Goal: Information Seeking & Learning: Learn about a topic

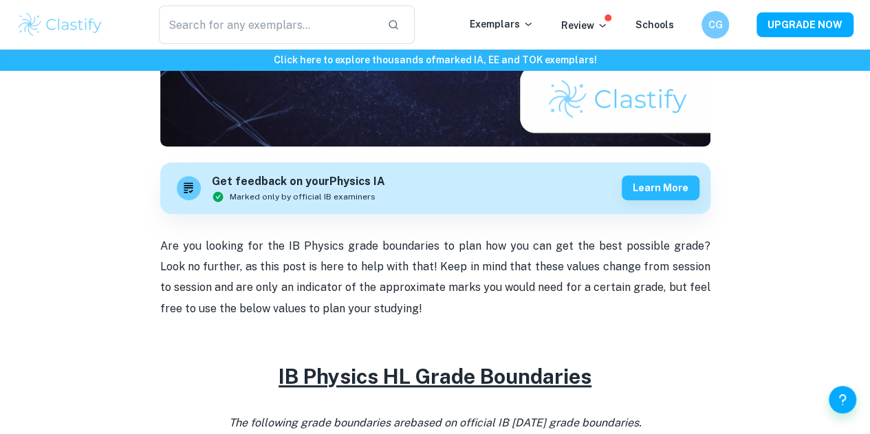
scroll to position [501, 0]
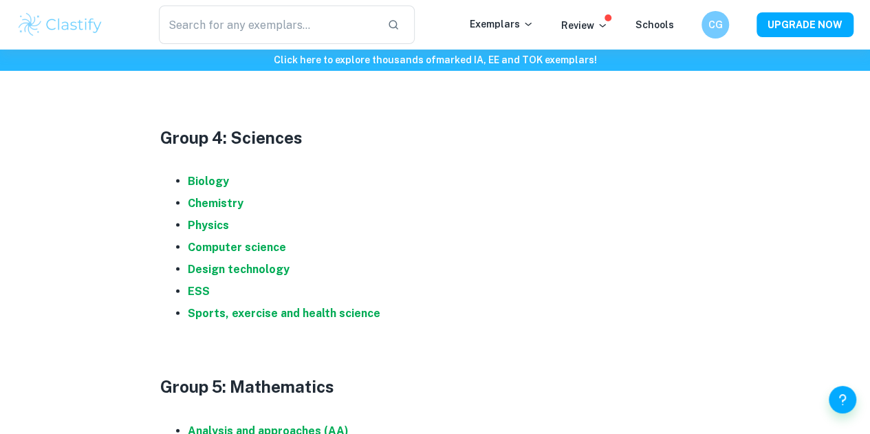
scroll to position [1365, 0]
